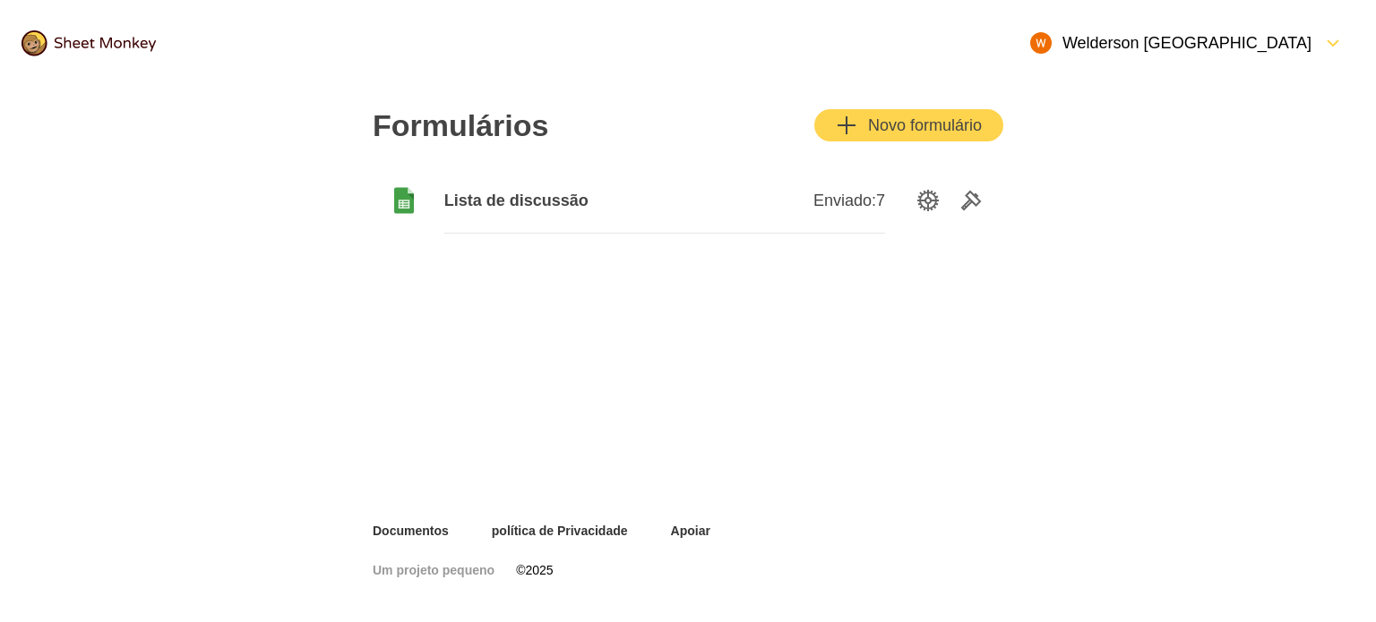
click at [875, 119] on font "Novo formulário" at bounding box center [925, 125] width 114 height 18
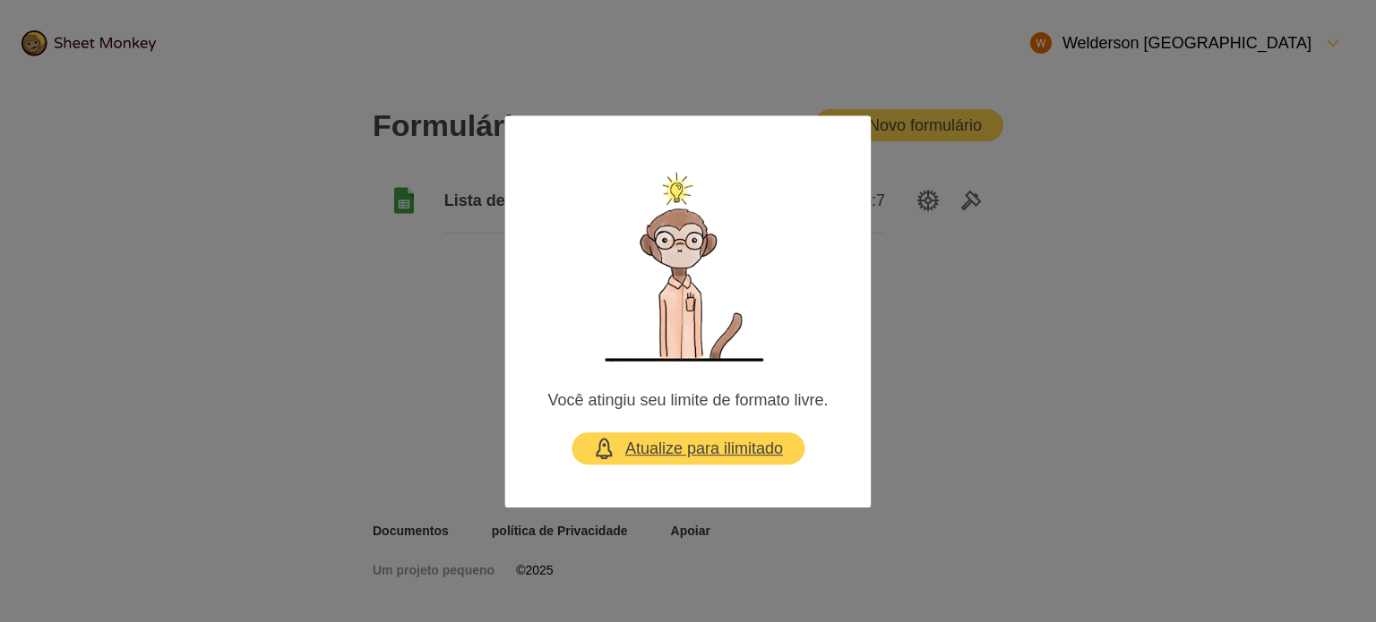
click at [697, 453] on font "Atualize para ilimitado" at bounding box center [704, 448] width 158 height 18
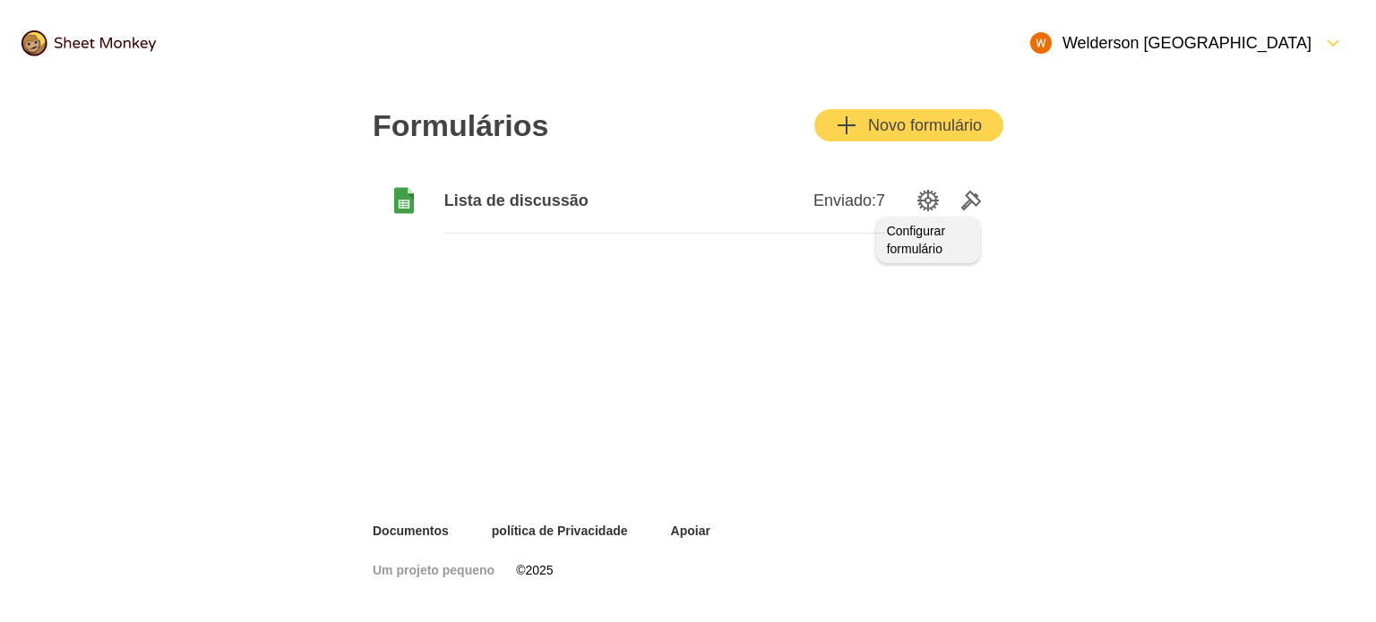
click at [926, 196] on icon "Opções de configuração" at bounding box center [927, 200] width 21 height 21
drag, startPoint x: 505, startPoint y: 197, endPoint x: 457, endPoint y: 250, distance: 71.6
click at [457, 250] on div "Formulários Novo formulário Lista de discussão Enviado: 7" at bounding box center [687, 172] width 673 height 172
click at [967, 203] on icon "Ferramentas" at bounding box center [971, 201] width 18 height 18
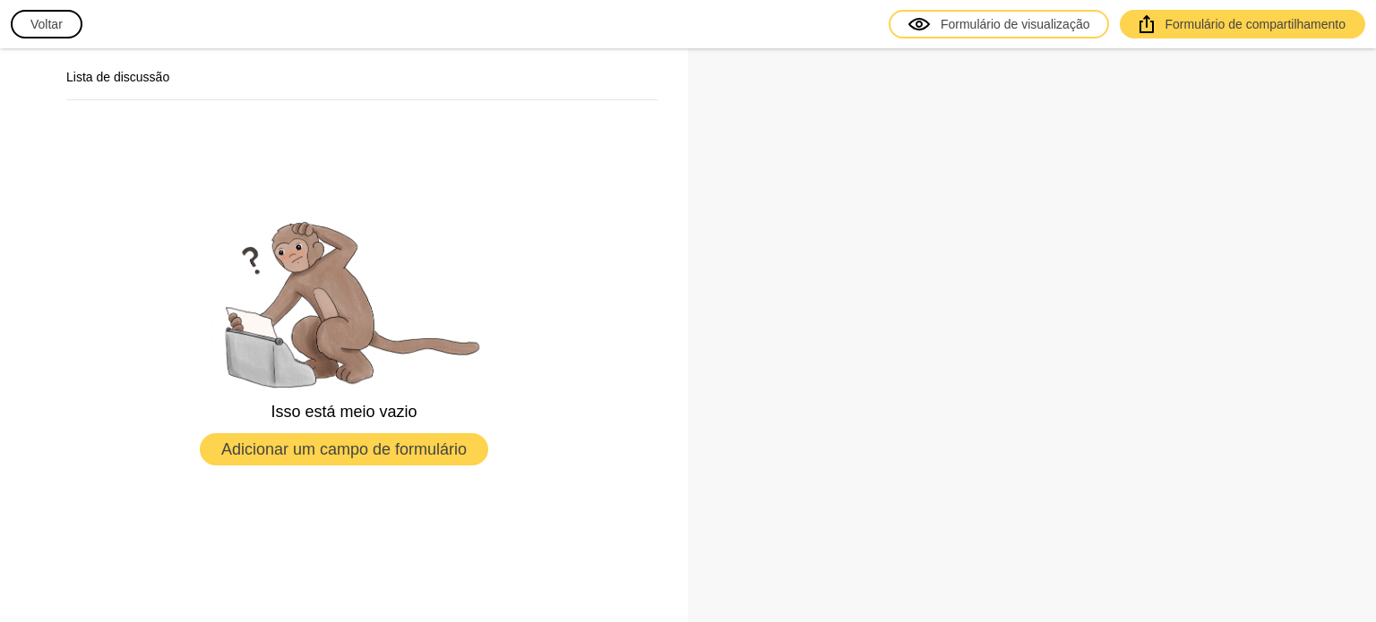
click at [338, 452] on font "Adicionar um campo de formulário" at bounding box center [343, 450] width 245 height 18
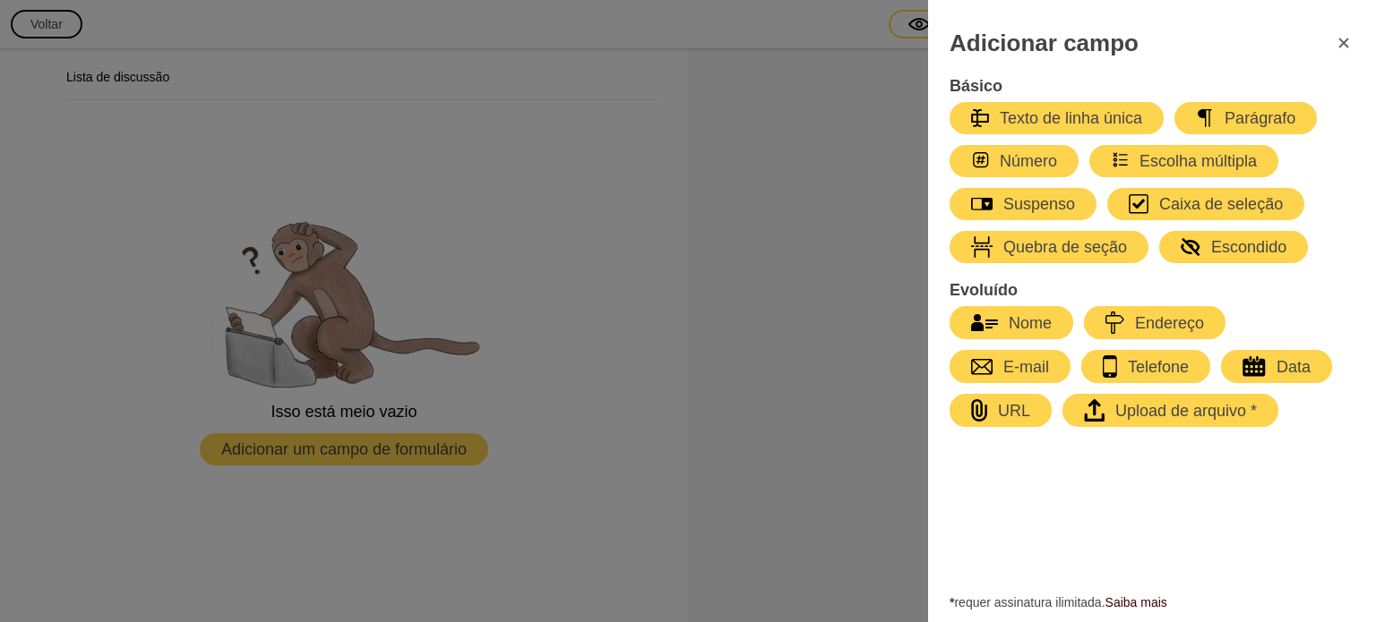
click at [1021, 314] on font "Nome" at bounding box center [1029, 323] width 43 height 18
select select "large"
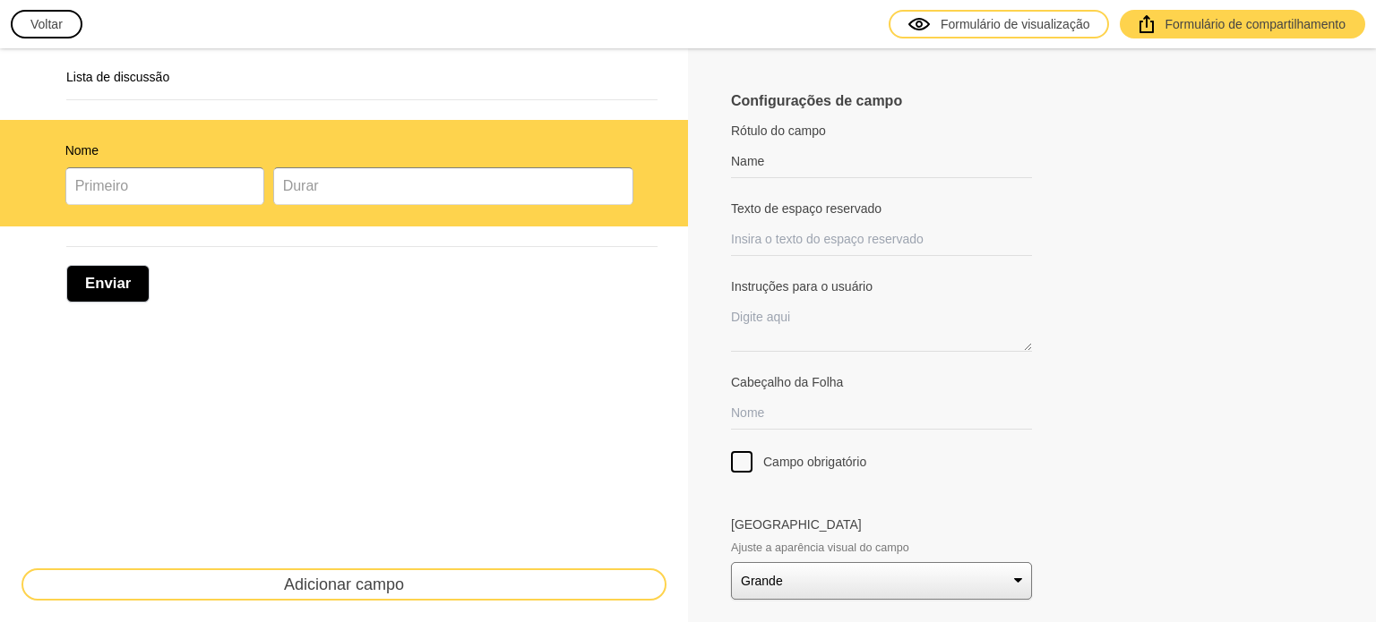
click at [58, 21] on font "Voltar" at bounding box center [46, 24] width 32 height 14
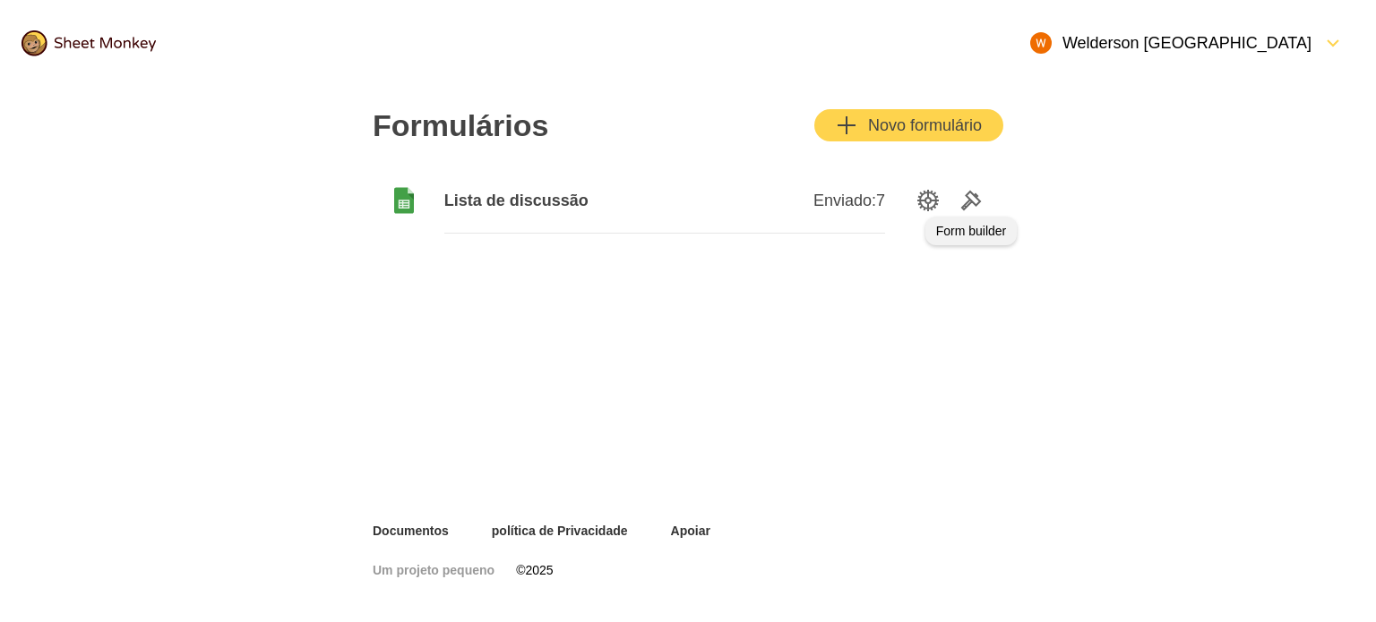
click at [972, 197] on icon "Ferramentas" at bounding box center [970, 200] width 21 height 21
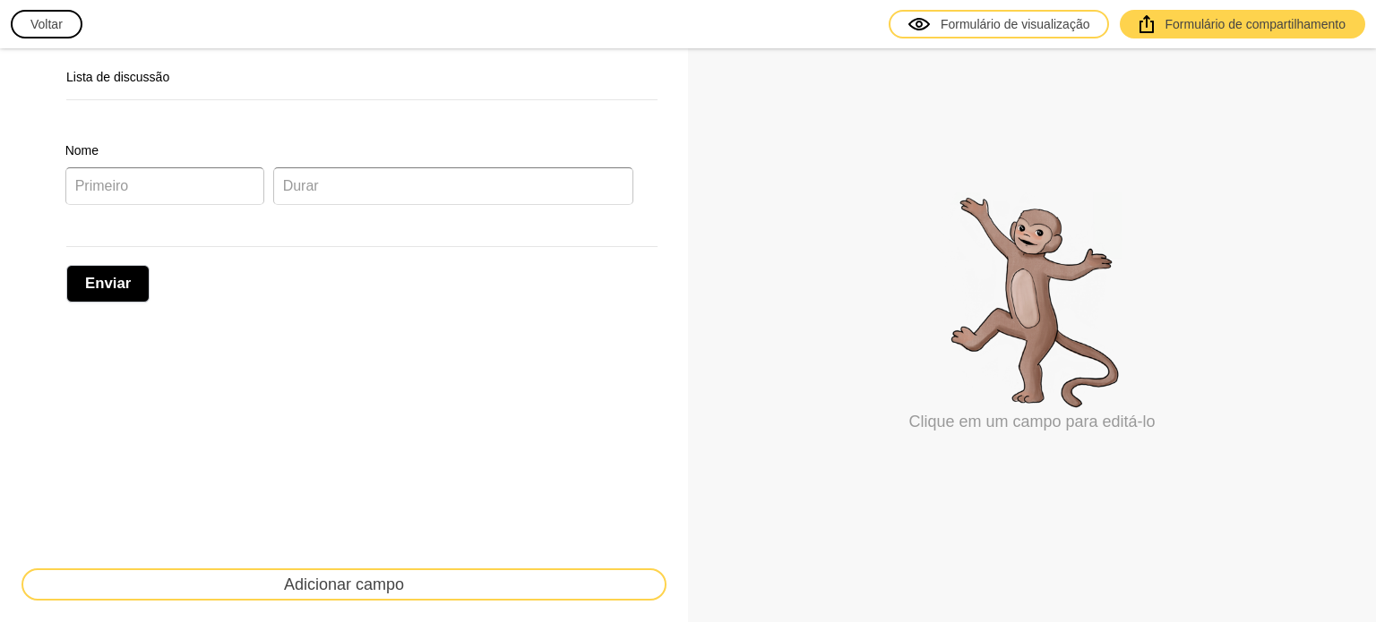
click at [355, 579] on font "Adicionar campo" at bounding box center [344, 585] width 120 height 18
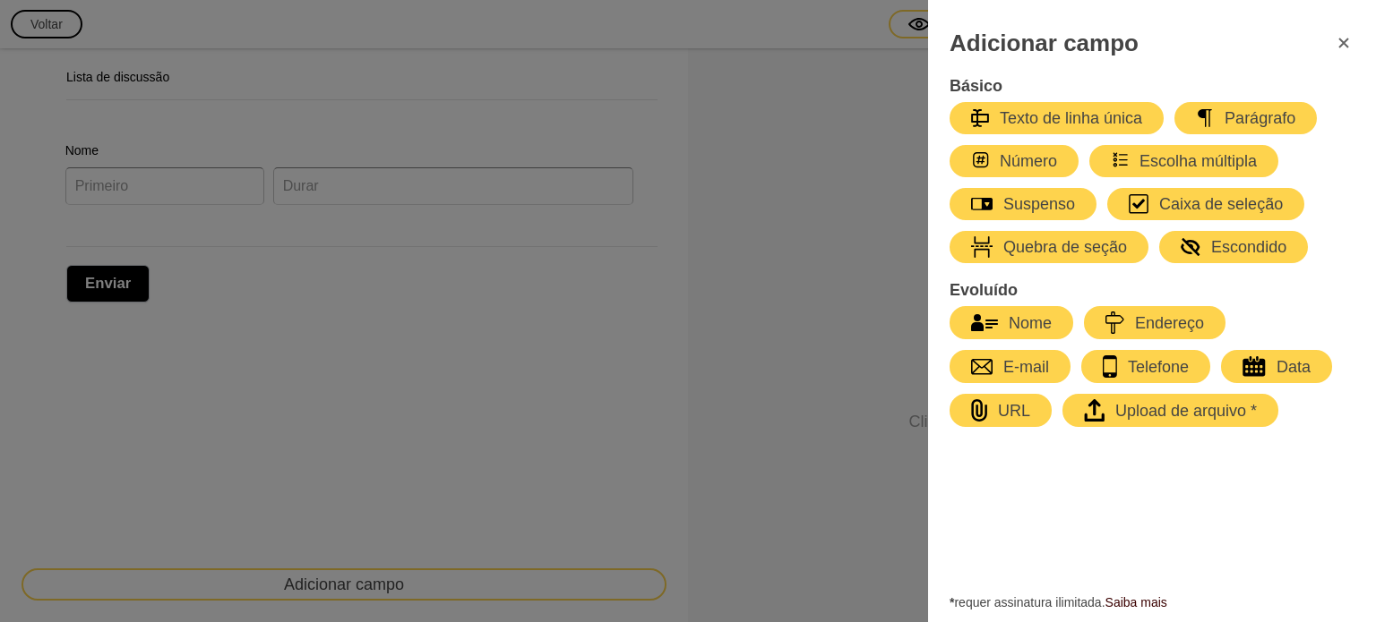
click at [992, 358] on div "button" at bounding box center [997, 366] width 11 height 21
select select "large"
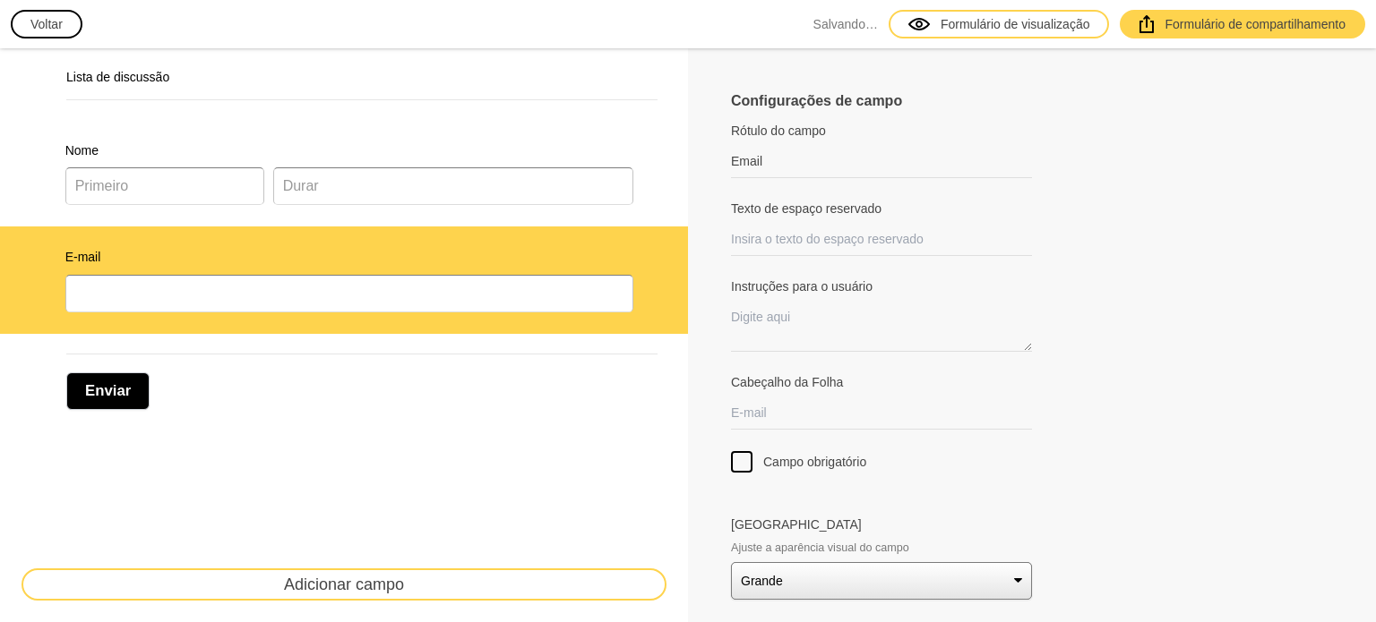
click at [467, 405] on div "Enviar" at bounding box center [361, 382] width 591 height 56
click at [326, 116] on div "Lista de discussão" at bounding box center [344, 84] width 688 height 72
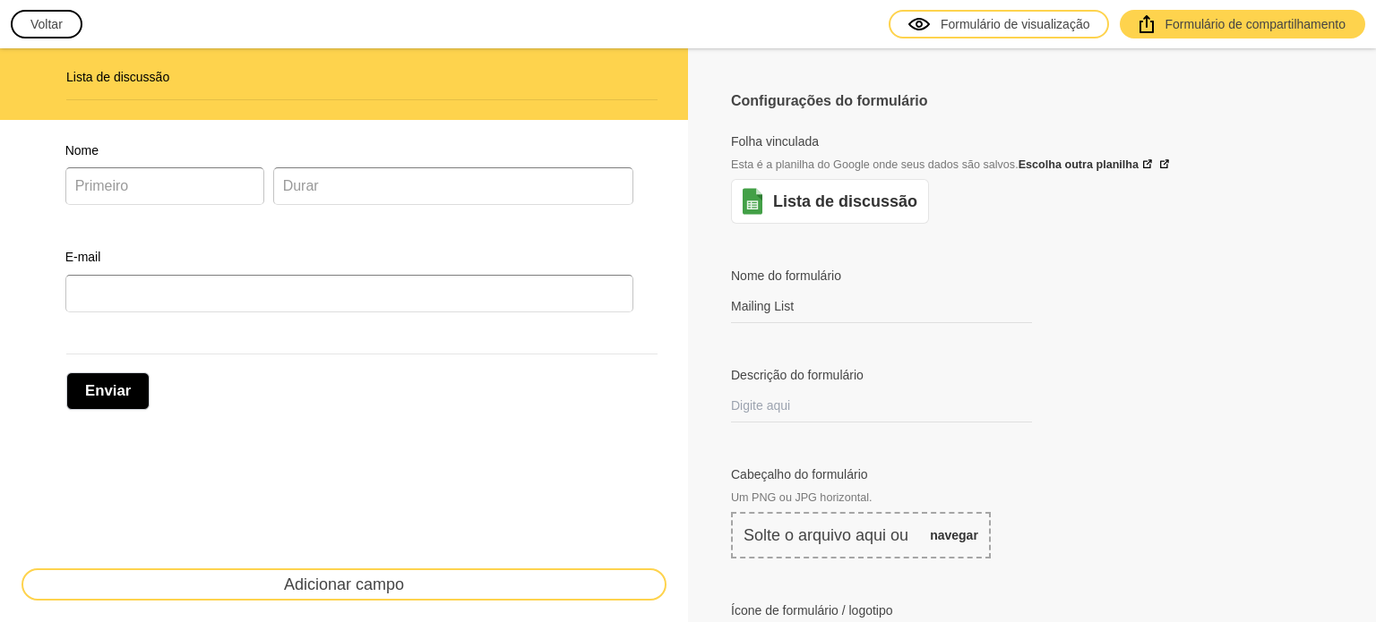
click at [819, 196] on font "Lista de discussão" at bounding box center [845, 202] width 144 height 18
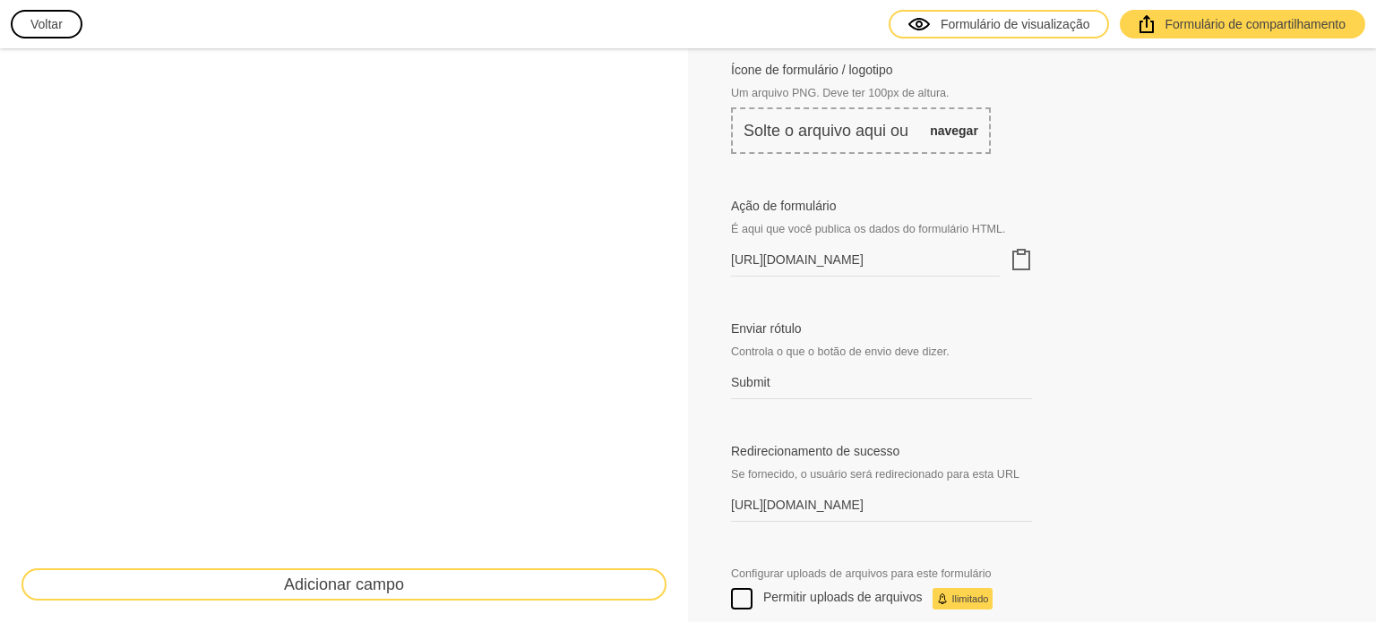
scroll to position [537, 0]
click at [1010, 259] on icon "Área de transferência" at bounding box center [1020, 263] width 21 height 21
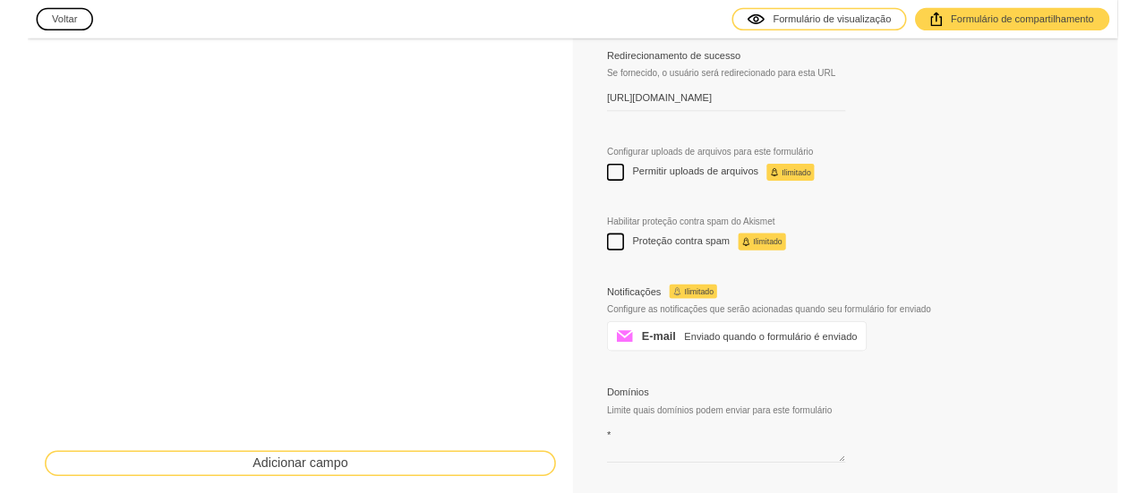
scroll to position [922, 0]
